Goal: Browse casually

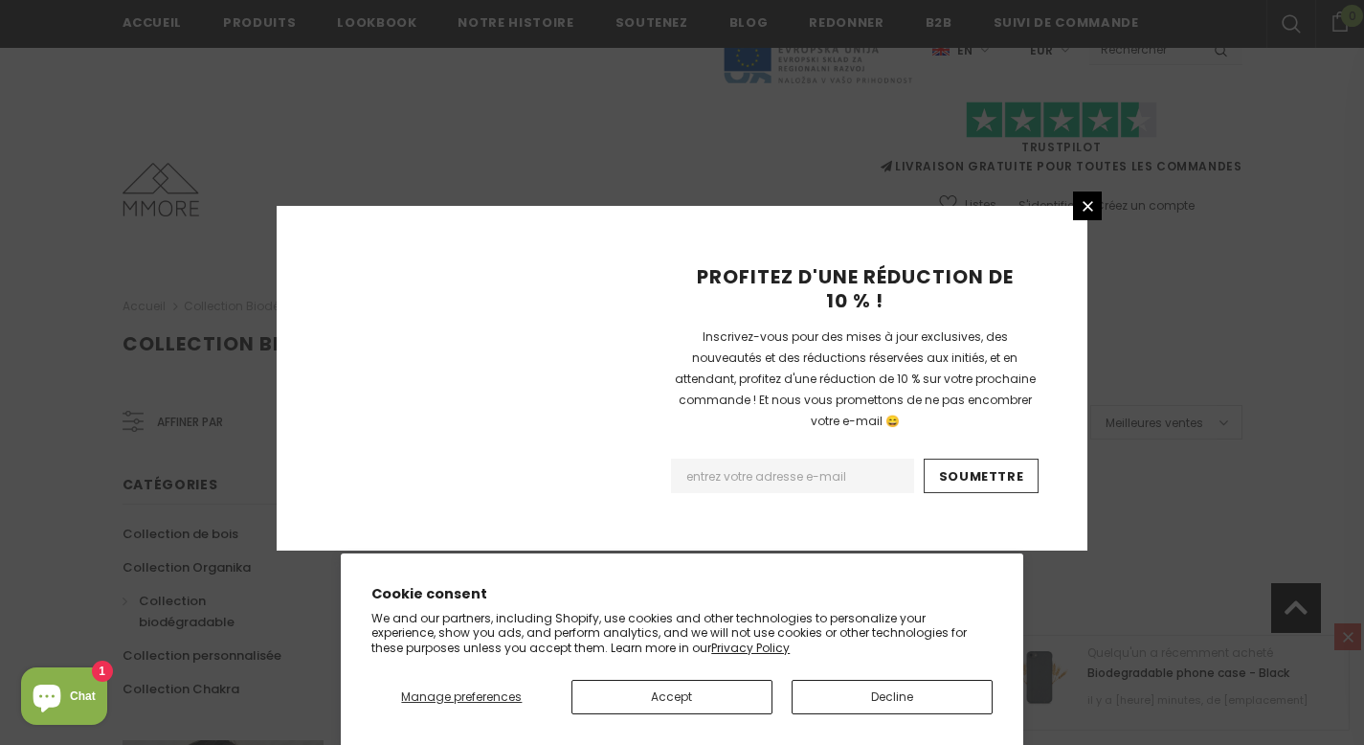
scroll to position [1263, 0]
